Goal: Task Accomplishment & Management: Use online tool/utility

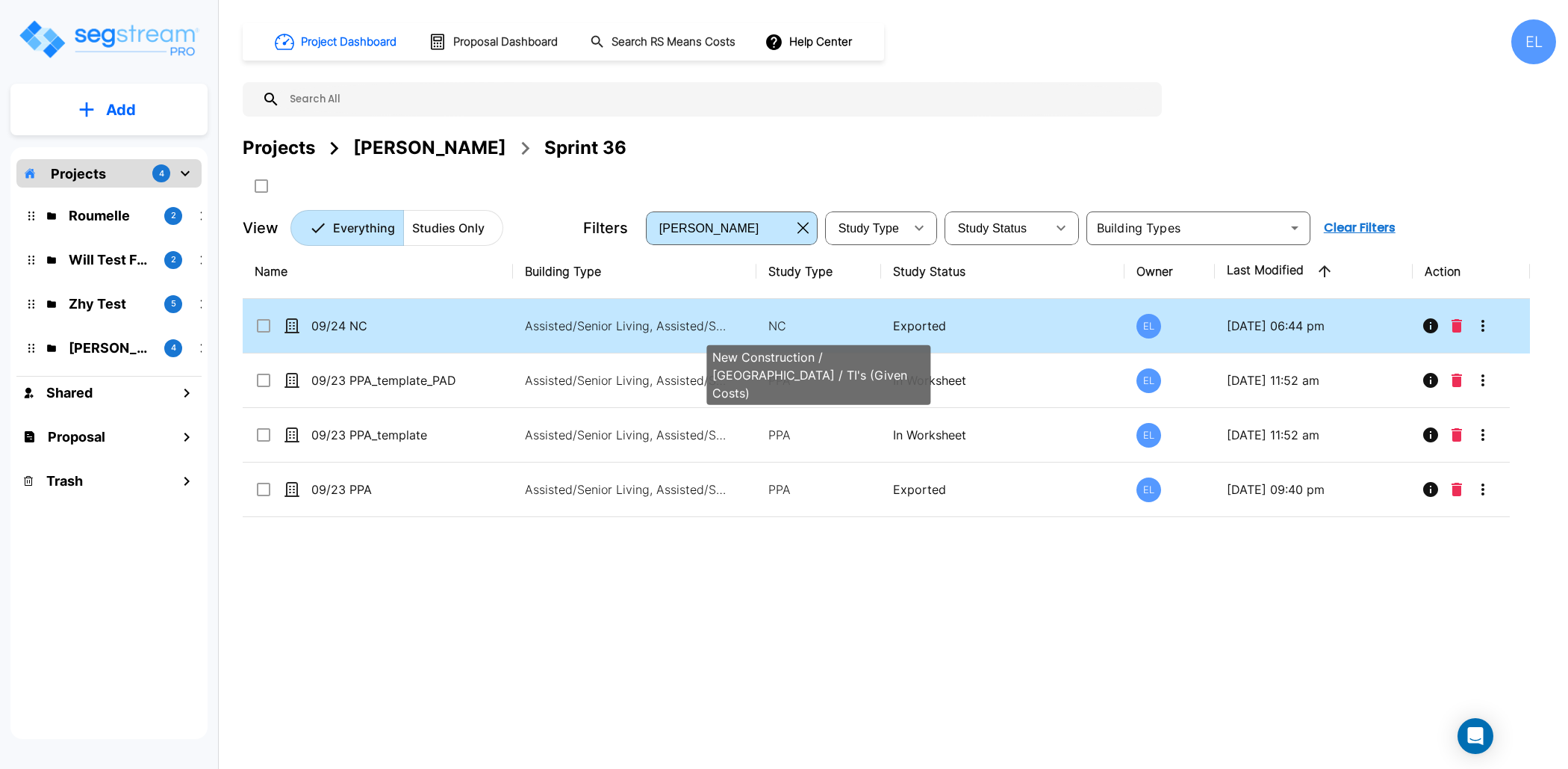
click at [794, 327] on p "NC" at bounding box center [819, 326] width 102 height 18
checkbox input "true"
click at [794, 327] on p "NC" at bounding box center [819, 326] width 102 height 18
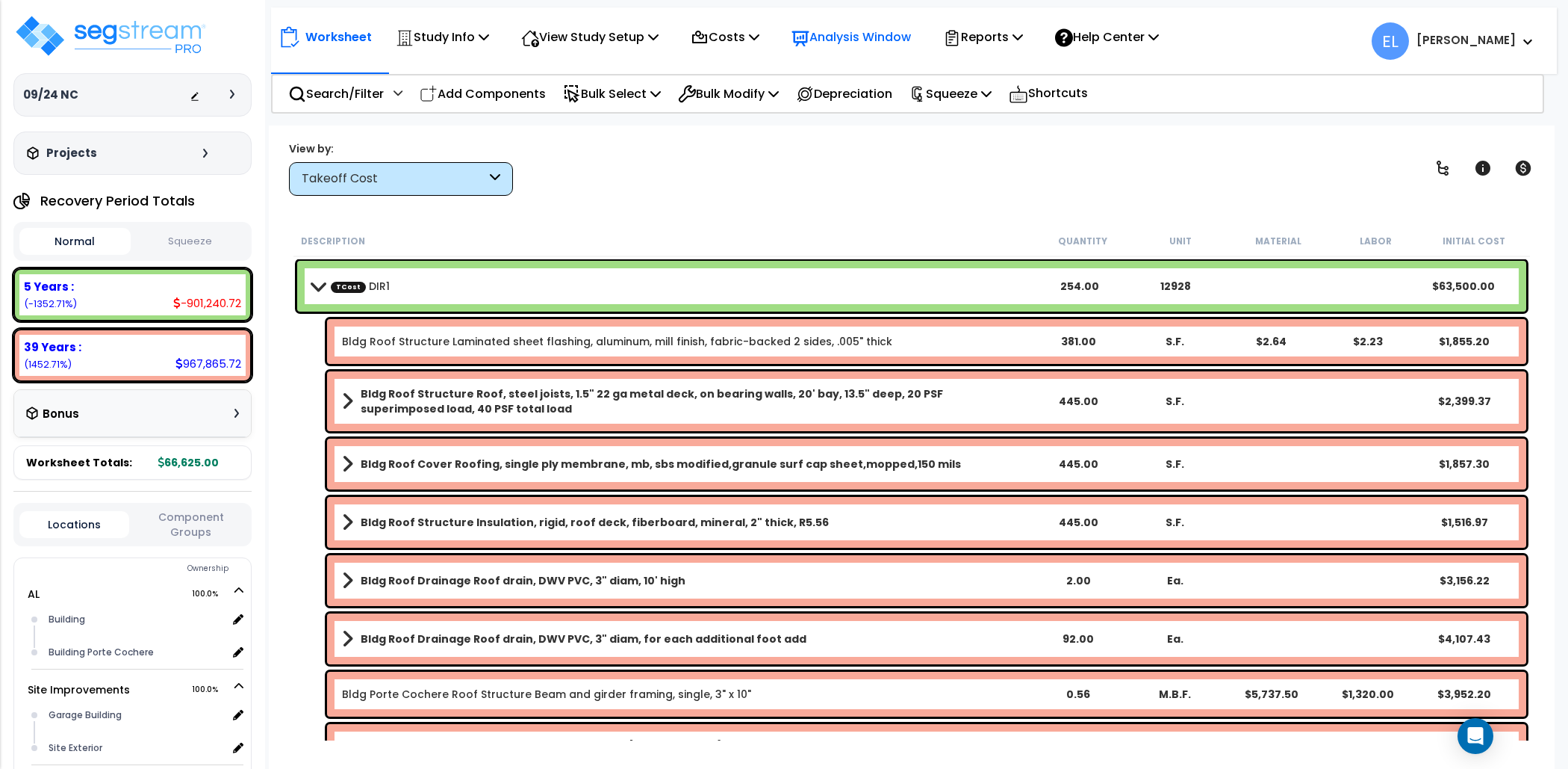
click at [899, 37] on p "Analysis Window" at bounding box center [851, 36] width 119 height 20
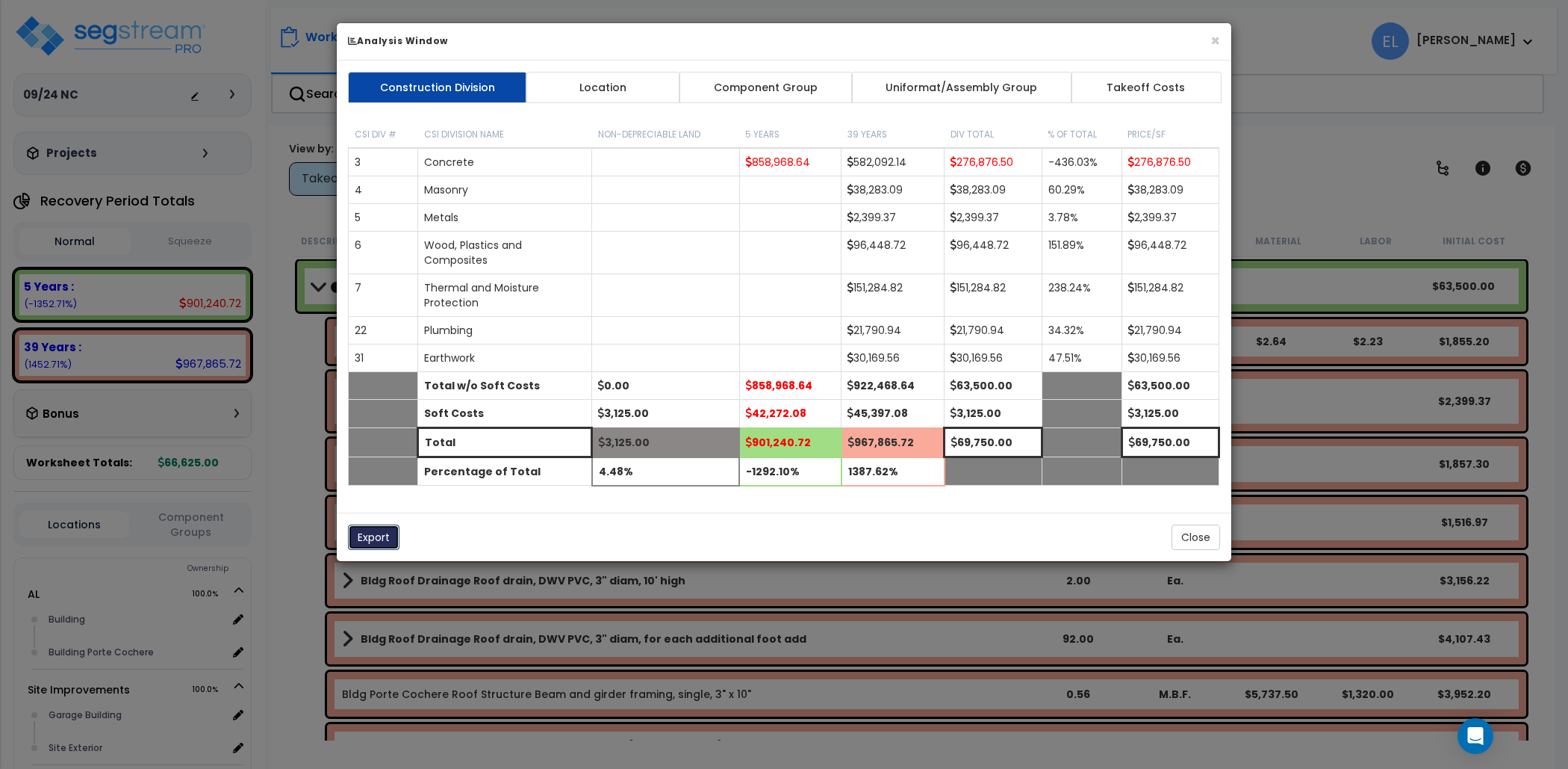
click at [384, 541] on button "Export" at bounding box center [373, 537] width 51 height 26
click at [1172, 84] on link "Takeoff Costs" at bounding box center [1146, 87] width 151 height 31
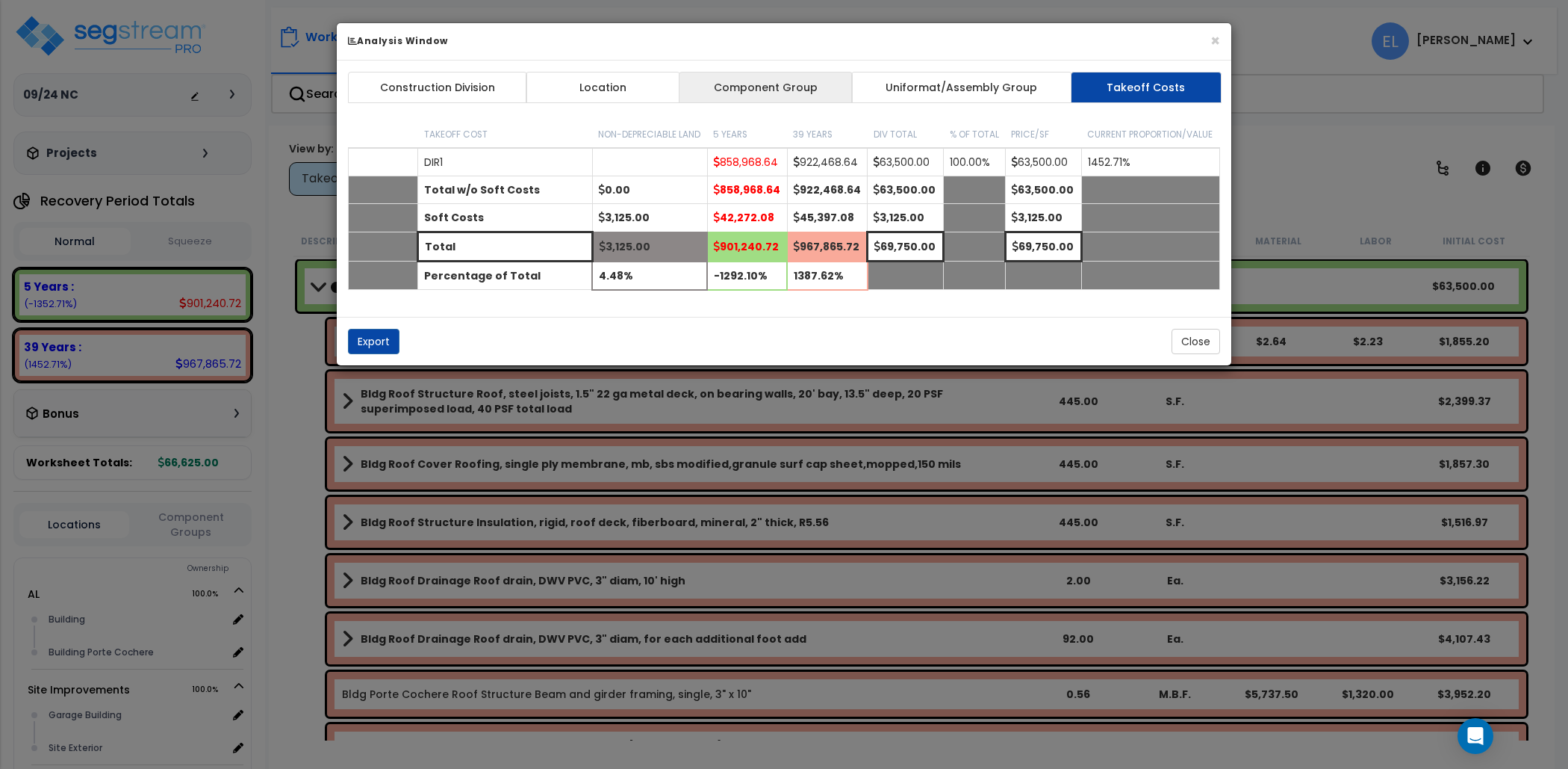
click at [746, 82] on link "Component Group" at bounding box center [765, 87] width 173 height 31
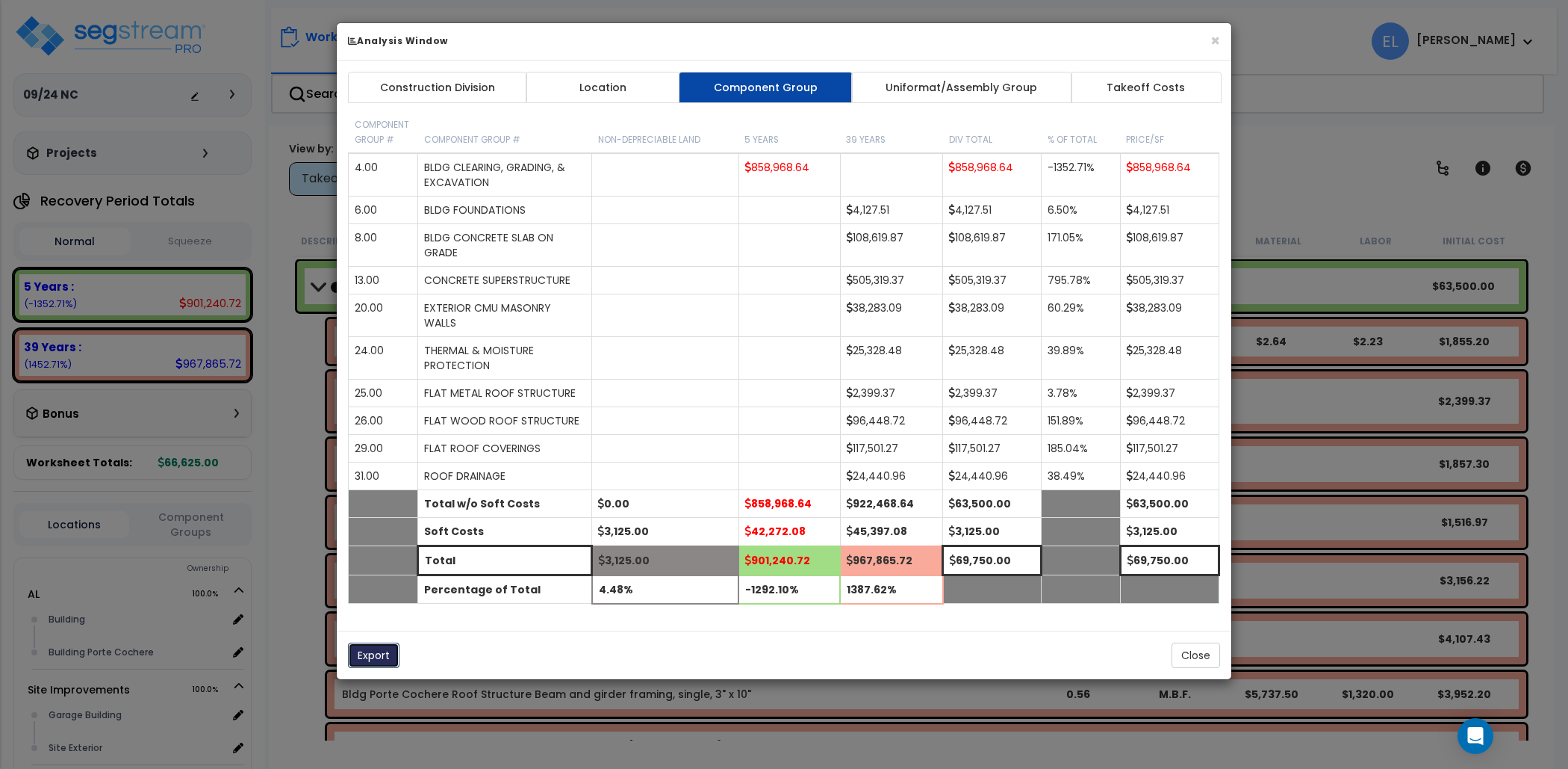
click at [360, 647] on button "Export" at bounding box center [373, 655] width 51 height 26
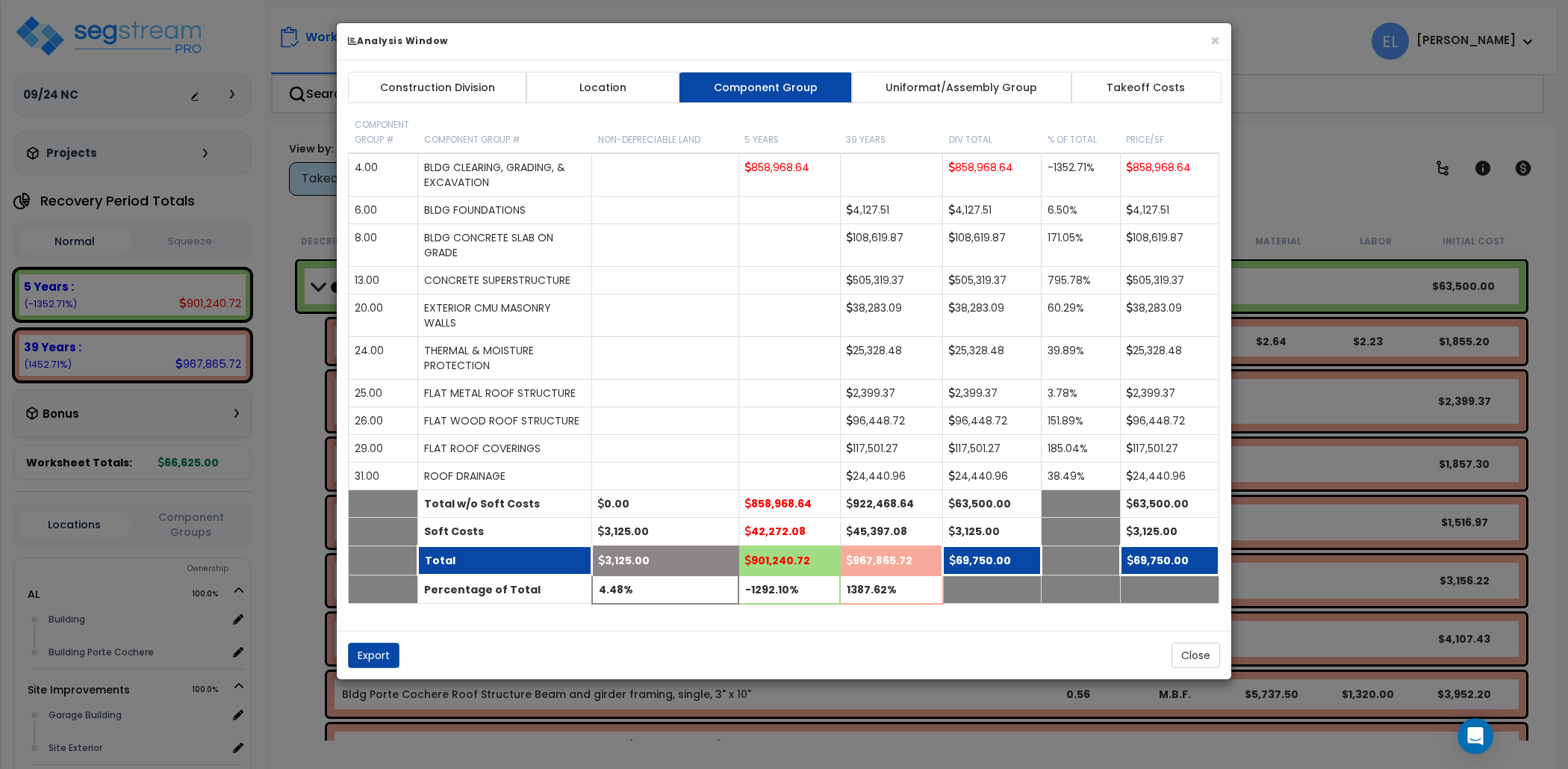
click at [389, 549] on td at bounding box center [383, 560] width 70 height 29
